Goal: Navigation & Orientation: Find specific page/section

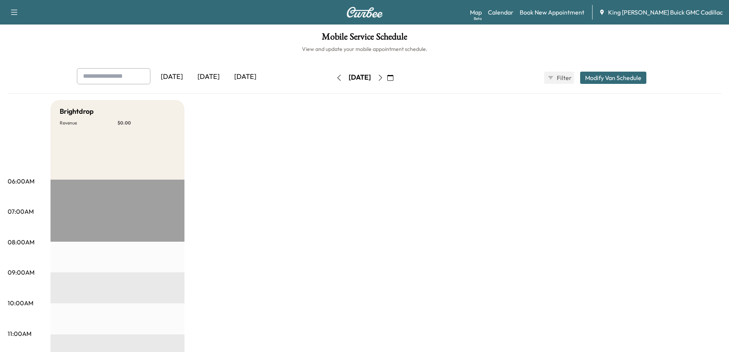
click at [383, 77] on icon "button" at bounding box center [380, 78] width 6 height 6
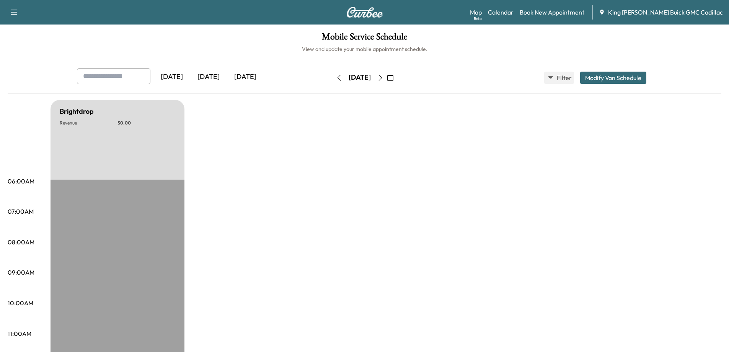
click at [382, 77] on icon "button" at bounding box center [379, 78] width 3 height 6
click at [383, 77] on icon "button" at bounding box center [380, 78] width 6 height 6
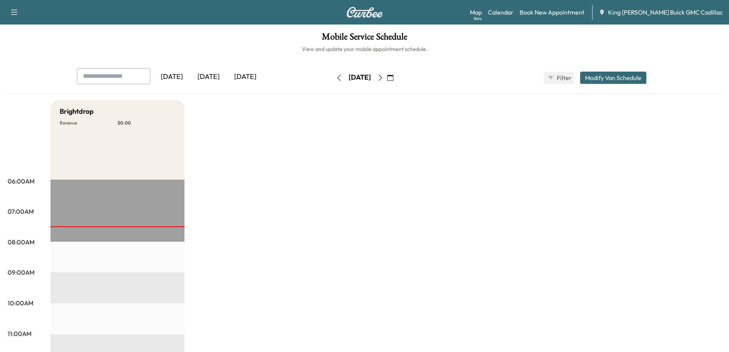
click at [206, 72] on div "[DATE]" at bounding box center [208, 77] width 37 height 18
click at [207, 77] on div "[DATE]" at bounding box center [208, 77] width 37 height 18
